Goal: Task Accomplishment & Management: Complete application form

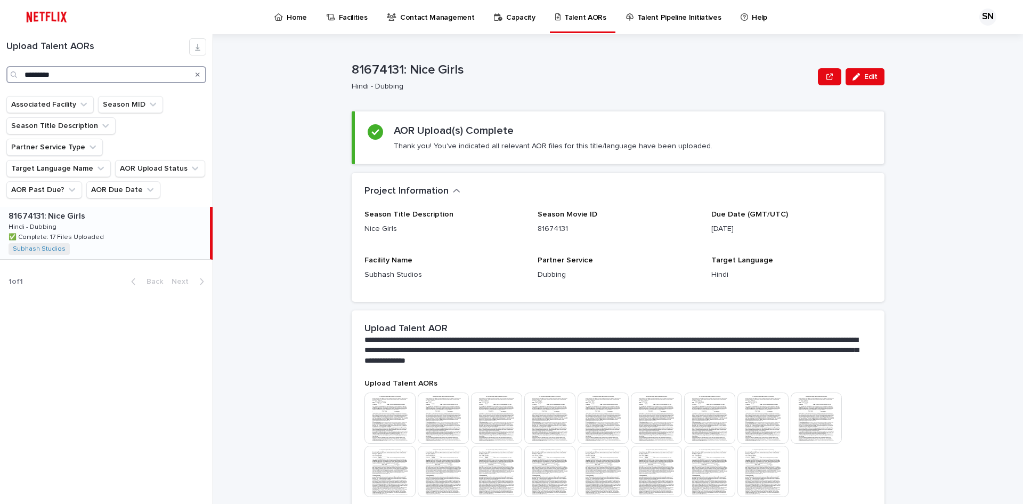
drag, startPoint x: 5, startPoint y: 76, endPoint x: 0, endPoint y: 75, distance: 5.4
click at [0, 75] on div "Upload Talent AORs *********" at bounding box center [106, 60] width 213 height 45
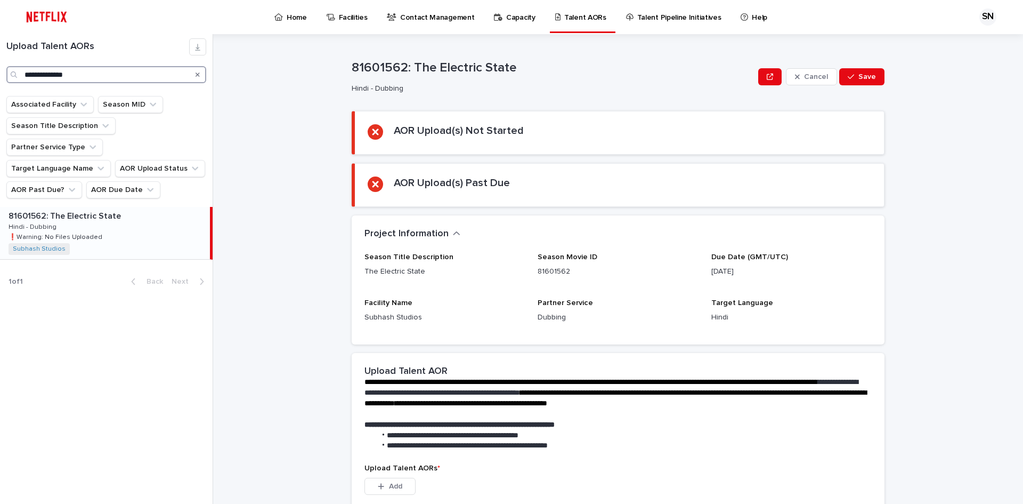
type input "**********"
click at [87, 231] on p "❗️Warning: No Files Uploaded" at bounding box center [57, 236] width 96 height 10
click at [102, 221] on div "81601562: The Electric State 81601562: The Electric State Hindi - Dubbing Hindi…" at bounding box center [105, 233] width 210 height 52
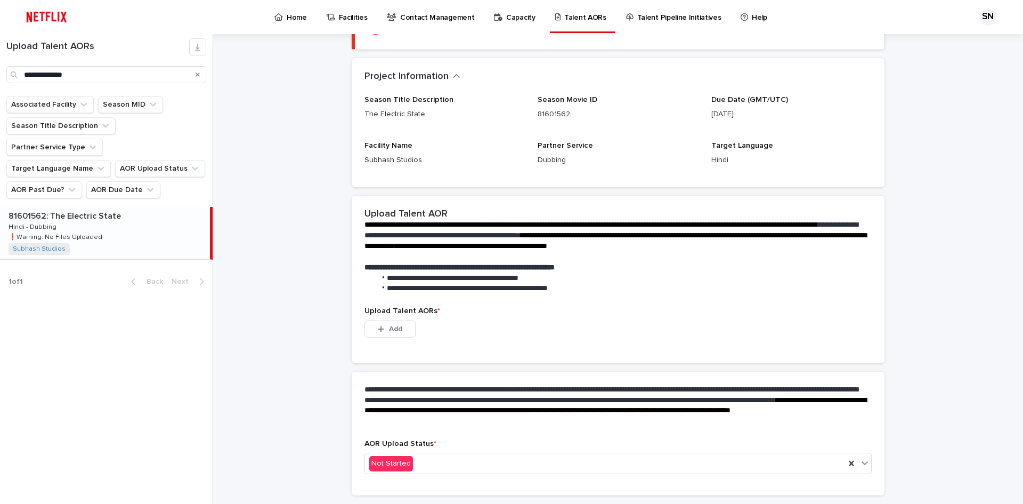
scroll to position [188, 0]
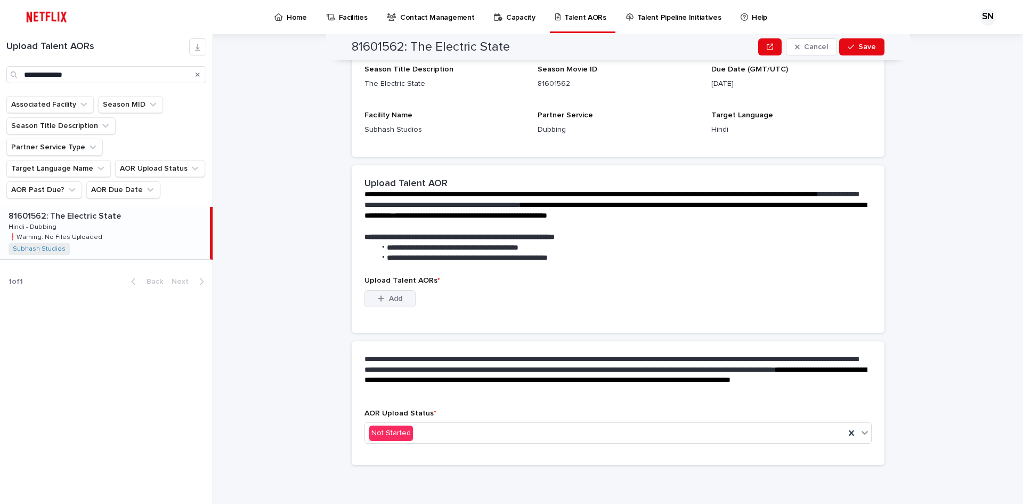
click at [406, 291] on button "Add" at bounding box center [389, 298] width 51 height 17
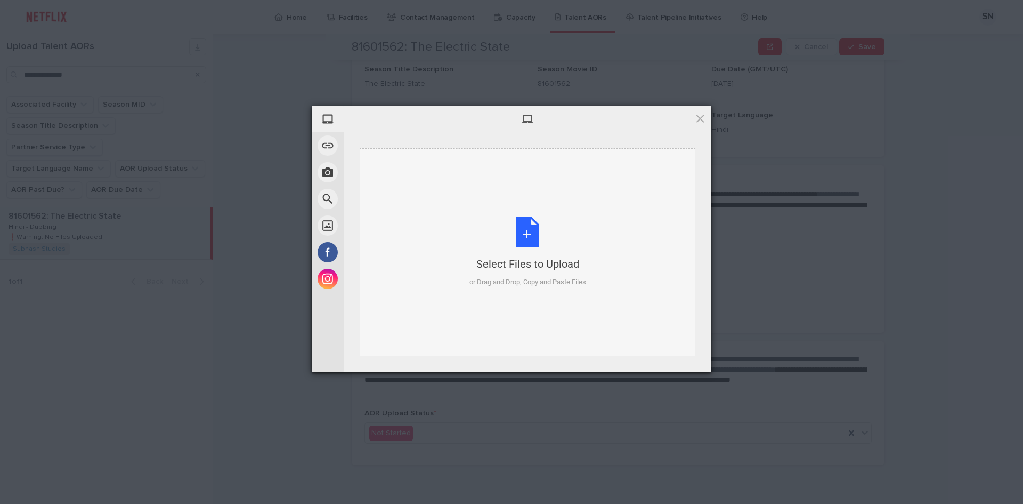
click at [538, 240] on div "Select Files to Upload or Drag and Drop, Copy and Paste Files" at bounding box center [527, 251] width 117 height 71
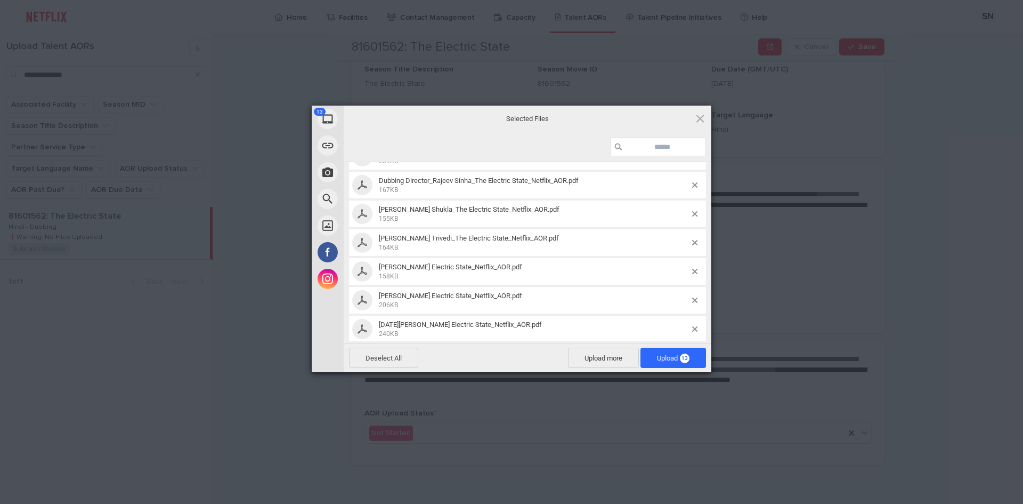
scroll to position [160, 0]
click at [676, 359] on span "Upload 13" at bounding box center [673, 358] width 33 height 8
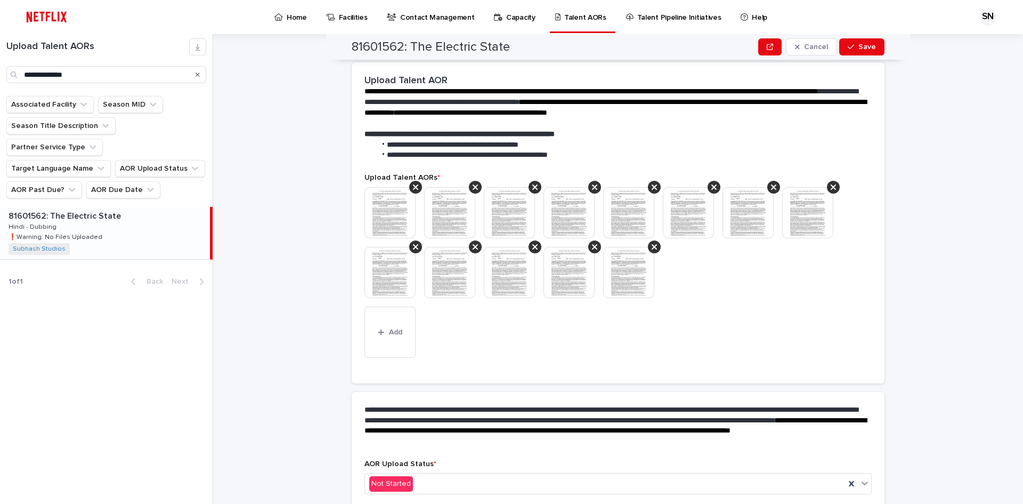
scroll to position [289, 0]
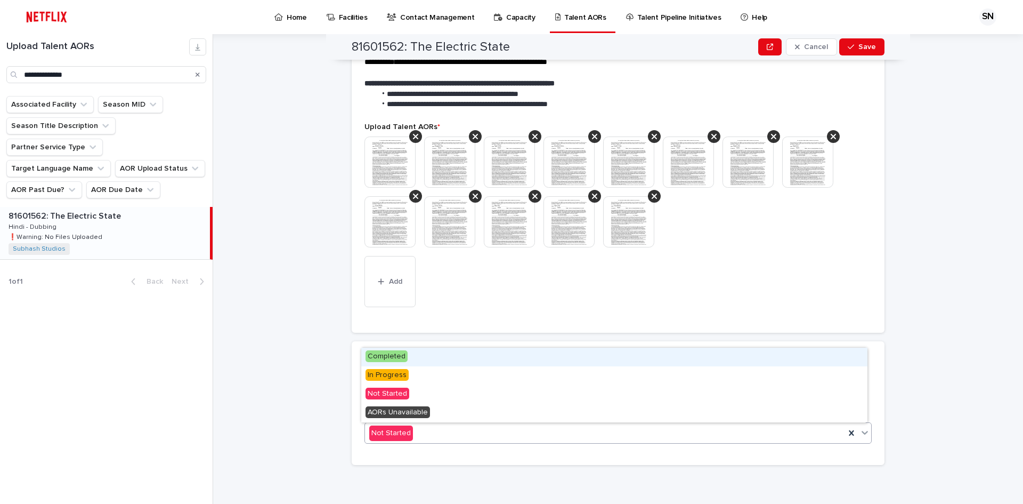
click at [426, 431] on div "Not Started" at bounding box center [605, 433] width 480 height 18
click at [395, 355] on span "Completed" at bounding box center [387, 356] width 42 height 12
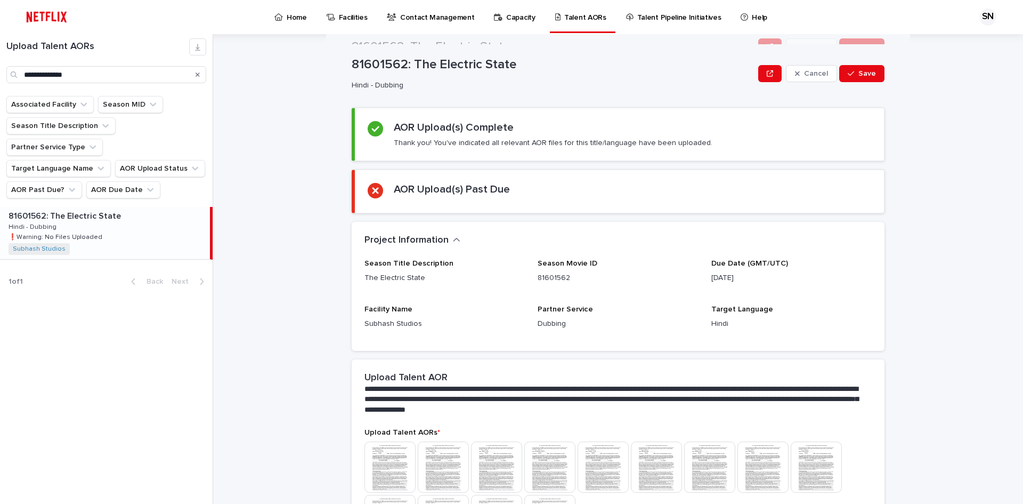
scroll to position [0, 0]
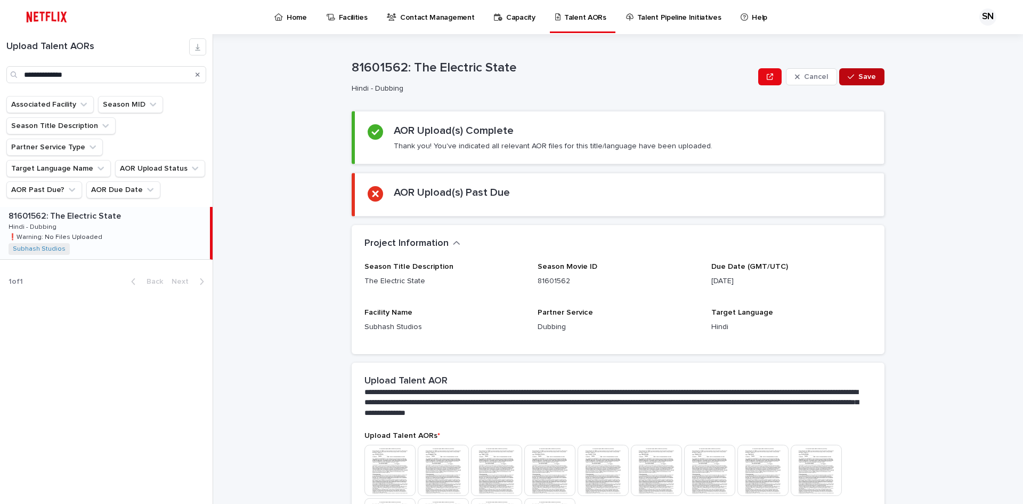
click at [862, 74] on span "Save" at bounding box center [867, 76] width 18 height 7
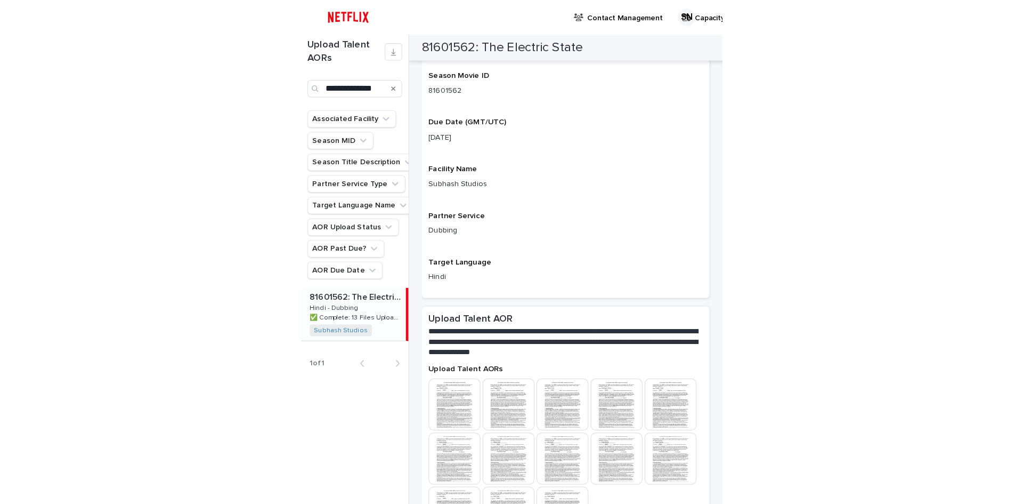
scroll to position [146, 0]
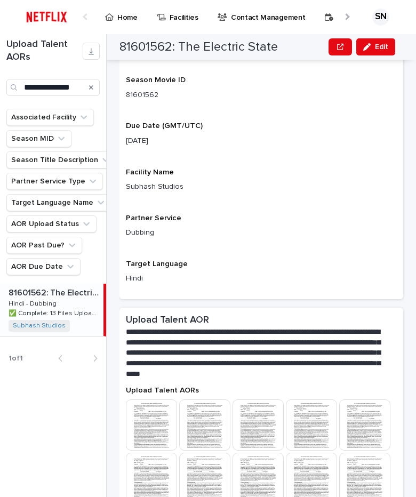
click at [201, 234] on p "Dubbing" at bounding box center [261, 232] width 271 height 11
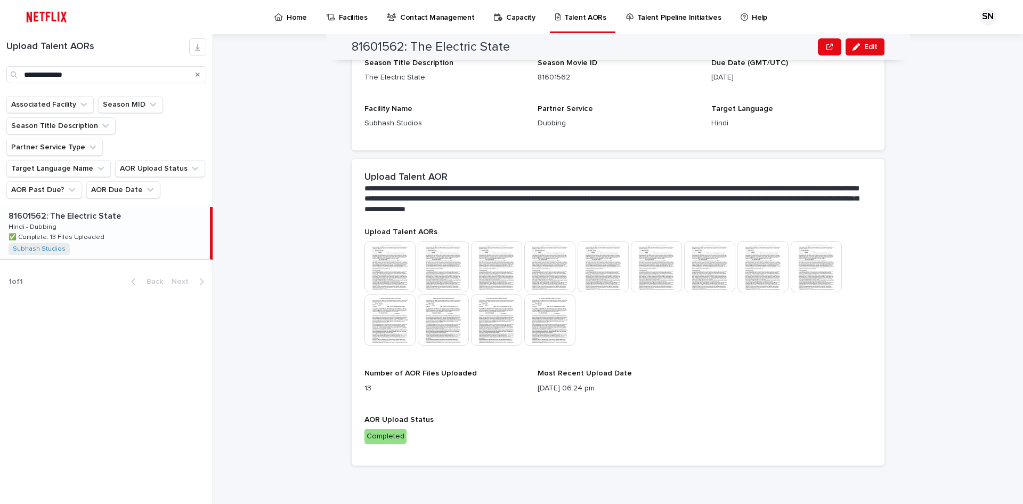
scroll to position [0, 0]
